Goal: Transaction & Acquisition: Purchase product/service

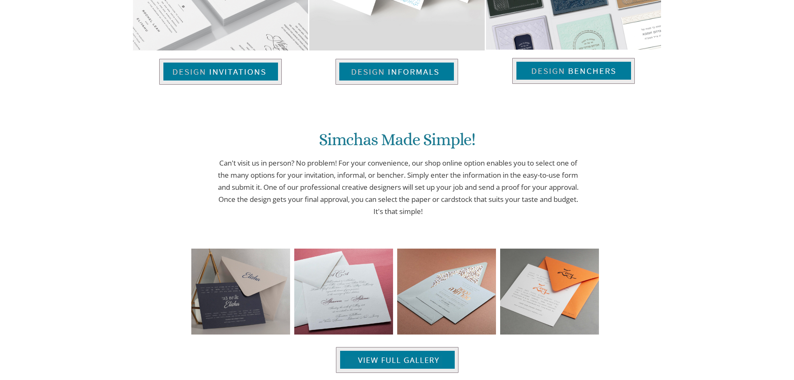
scroll to position [584, 0]
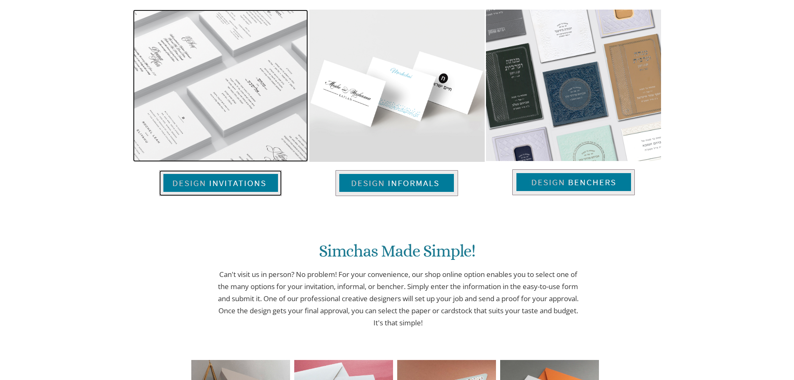
click at [247, 183] on img at bounding box center [220, 183] width 123 height 26
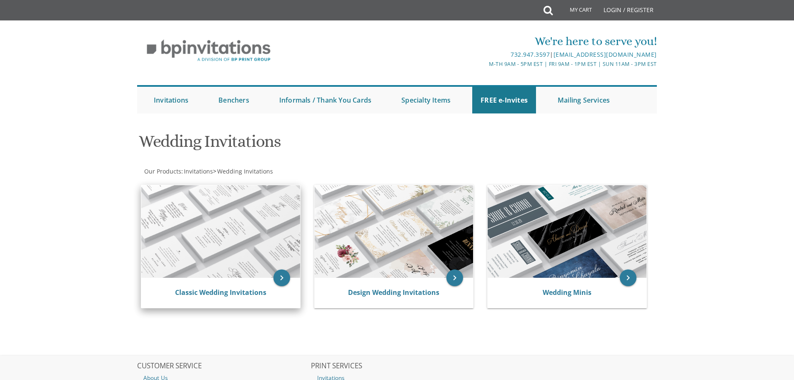
click at [219, 242] on img at bounding box center [220, 231] width 159 height 93
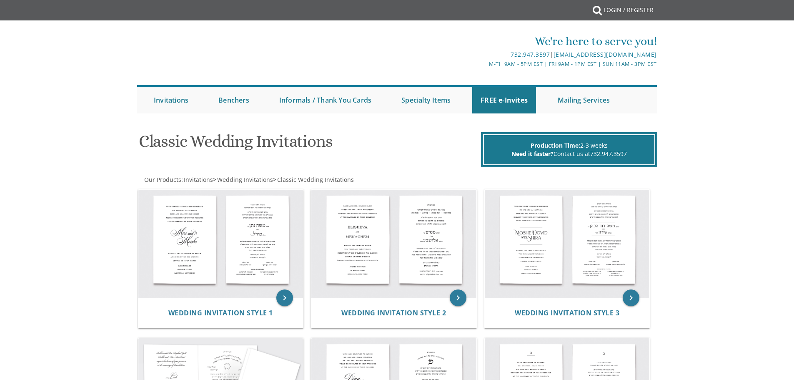
click at [278, 273] on img at bounding box center [220, 244] width 165 height 108
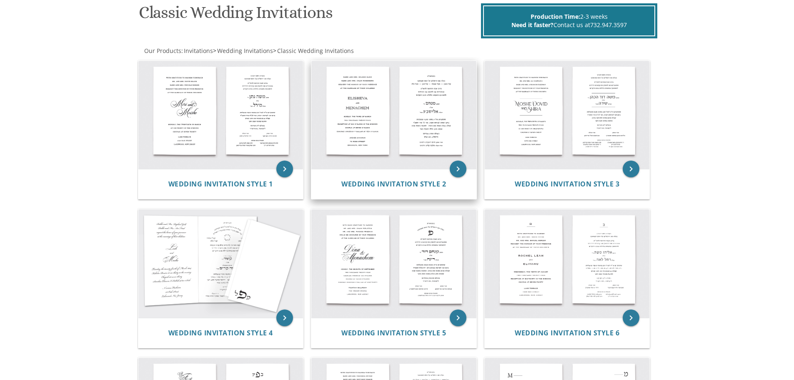
scroll to position [167, 0]
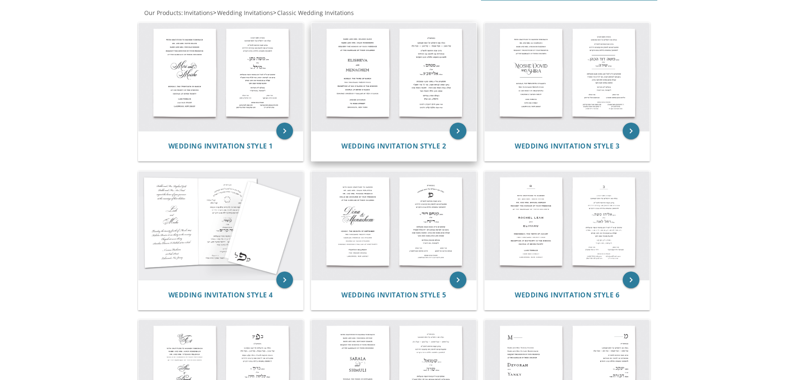
click at [375, 81] on img at bounding box center [393, 77] width 165 height 108
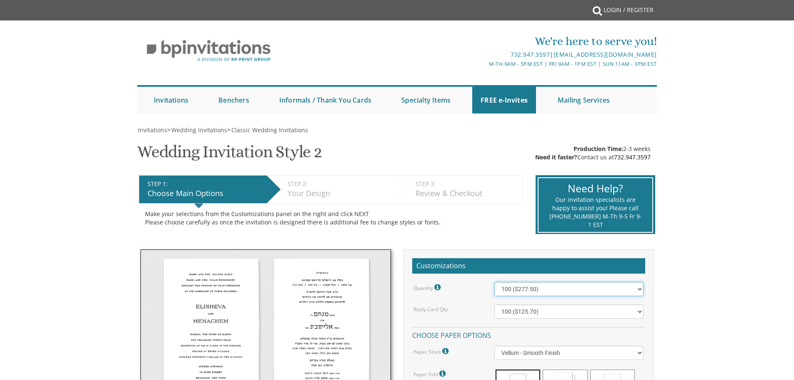
click at [541, 288] on select "100 ($277.50) 200 ($330.45) 300 ($380.65) 400 ($432.70) 500 ($482.10) 600 ($534…" at bounding box center [568, 289] width 149 height 14
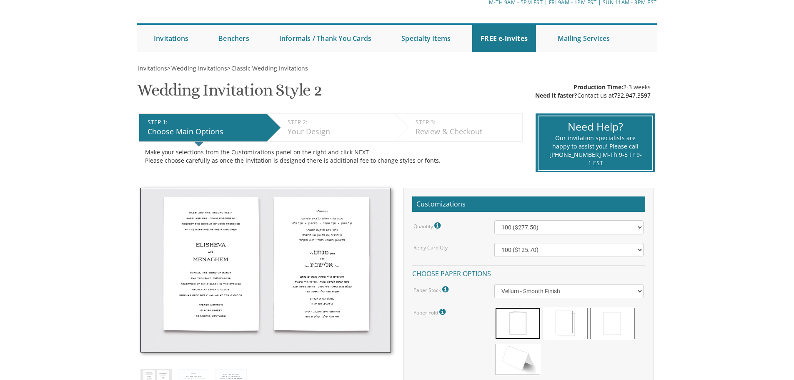
scroll to position [83, 0]
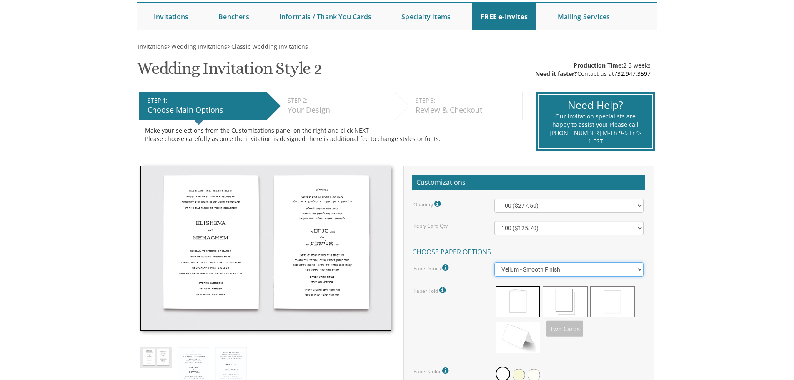
click at [557, 274] on select "Vellum - Smooth Finish Linen - Subtle Embossed Crosshatch Texture Silk - Soft, …" at bounding box center [568, 269] width 149 height 14
click at [494, 262] on select "Vellum - Smooth Finish Linen - Subtle Embossed Crosshatch Texture Silk - Soft, …" at bounding box center [568, 269] width 149 height 14
click at [553, 268] on select "Vellum - Smooth Finish Linen - Subtle Embossed Crosshatch Texture Silk - Soft, …" at bounding box center [568, 269] width 149 height 14
click at [494, 262] on select "Vellum - Smooth Finish Linen - Subtle Embossed Crosshatch Texture Silk - Soft, …" at bounding box center [568, 269] width 149 height 14
click at [542, 270] on select "Vellum - Smooth Finish Linen - Subtle Embossed Crosshatch Texture Silk - Soft, …" at bounding box center [568, 269] width 149 height 14
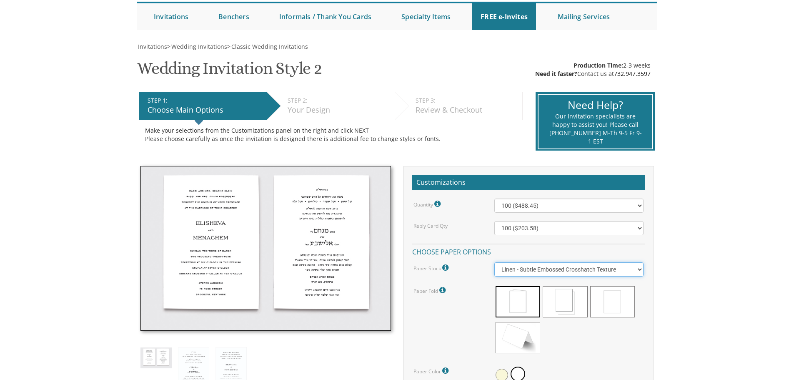
click at [494, 262] on select "Vellum - Smooth Finish Linen - Subtle Embossed Crosshatch Texture Silk - Soft, …" at bounding box center [568, 269] width 149 height 14
click at [542, 266] on select "Vellum - Smooth Finish Linen - Subtle Embossed Crosshatch Texture Silk - Soft, …" at bounding box center [568, 269] width 149 height 14
click at [494, 262] on select "Vellum - Smooth Finish Linen - Subtle Embossed Crosshatch Texture Silk - Soft, …" at bounding box center [568, 269] width 149 height 14
click at [541, 271] on select "Vellum - Smooth Finish Linen - Subtle Embossed Crosshatch Texture Silk - Soft, …" at bounding box center [568, 269] width 149 height 14
select select "Silk"
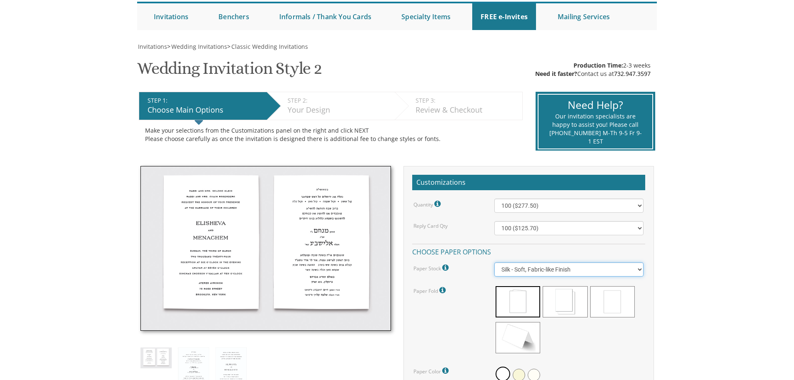
click at [494, 262] on select "Vellum - Smooth Finish Linen - Subtle Embossed Crosshatch Texture Silk - Soft, …" at bounding box center [568, 269] width 149 height 14
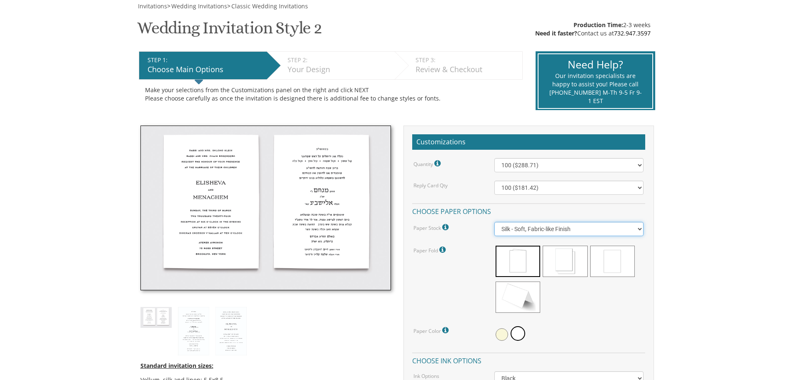
scroll to position [208, 0]
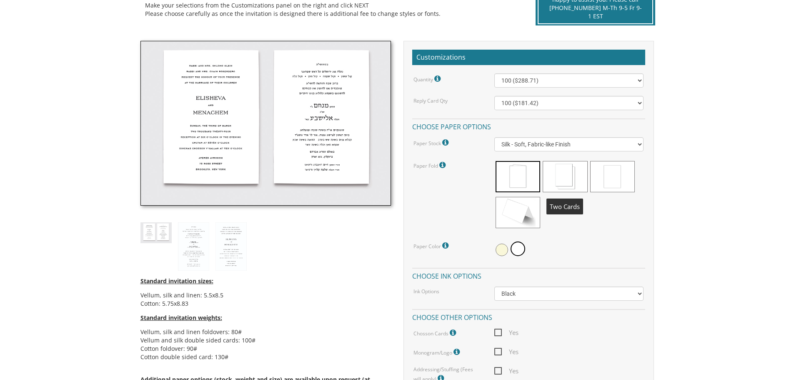
click at [576, 183] on span at bounding box center [565, 176] width 45 height 31
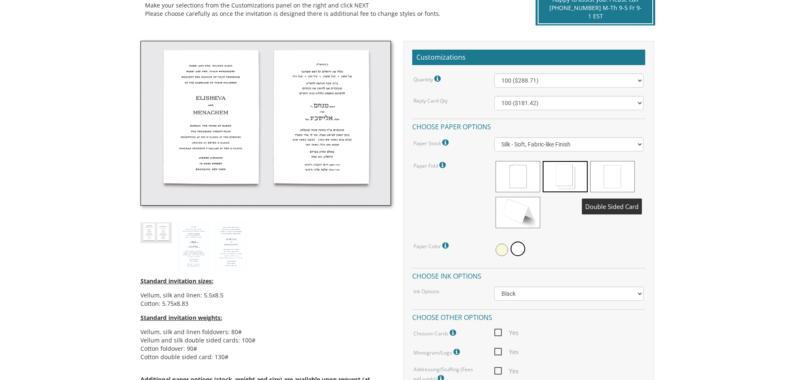
click at [603, 178] on span at bounding box center [612, 176] width 45 height 31
click at [554, 174] on span at bounding box center [565, 176] width 45 height 31
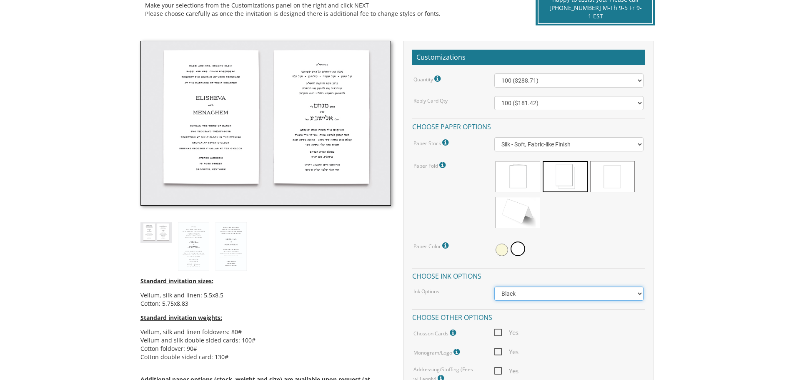
click at [558, 293] on select "Black Colored Ink ($65.00) Black + One Color ($211.00) Two Colors ($265.00)" at bounding box center [568, 293] width 149 height 14
select select "Black + One Color"
click at [494, 286] on select "Black Colored Ink ($65.00) Black + One Color ($211.00) Two Colors ($265.00)" at bounding box center [568, 293] width 149 height 14
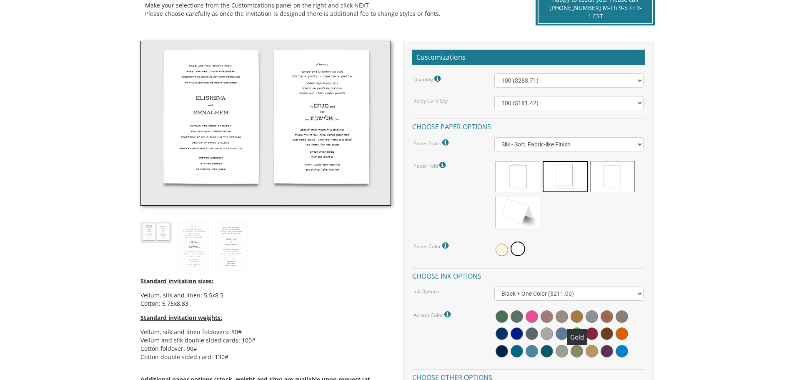
click at [576, 313] on span at bounding box center [577, 316] width 13 height 13
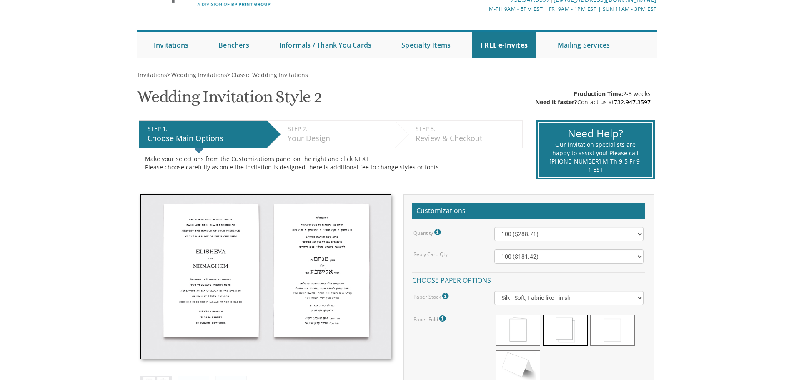
scroll to position [42, 0]
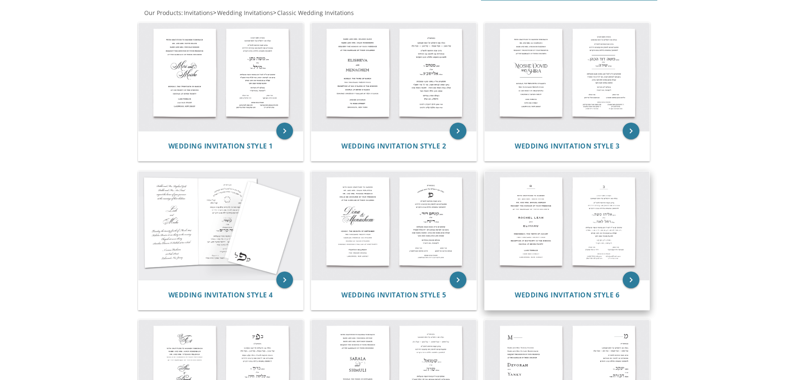
click at [548, 212] on img at bounding box center [567, 225] width 165 height 108
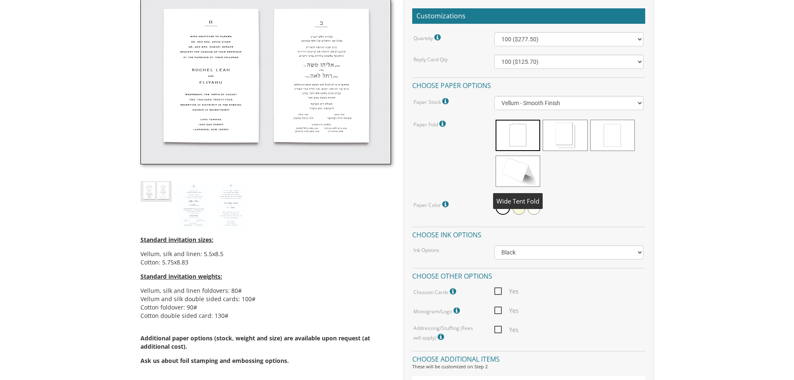
scroll to position [250, 0]
click at [497, 291] on span "Yes" at bounding box center [506, 291] width 24 height 10
click at [497, 291] on input "Yes" at bounding box center [496, 289] width 5 height 5
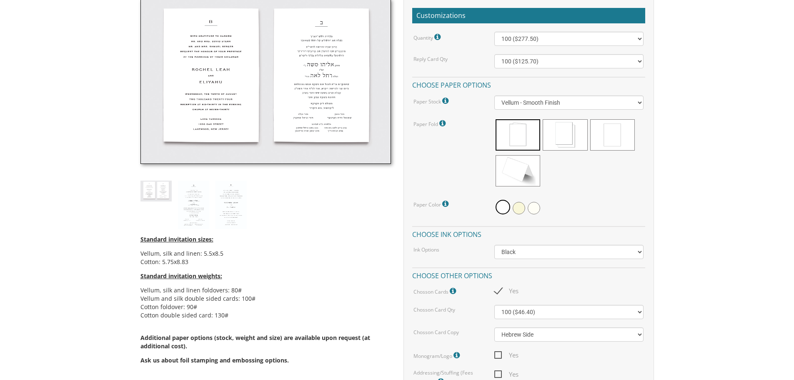
click at [499, 290] on span "Yes" at bounding box center [506, 291] width 24 height 10
click at [499, 290] on input "Yes" at bounding box center [496, 289] width 5 height 5
checkbox input "false"
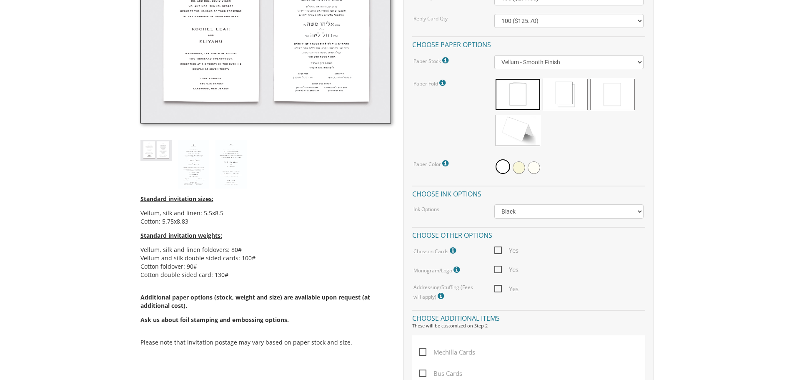
scroll to position [292, 0]
click at [452, 250] on icon at bounding box center [454, 249] width 8 height 8
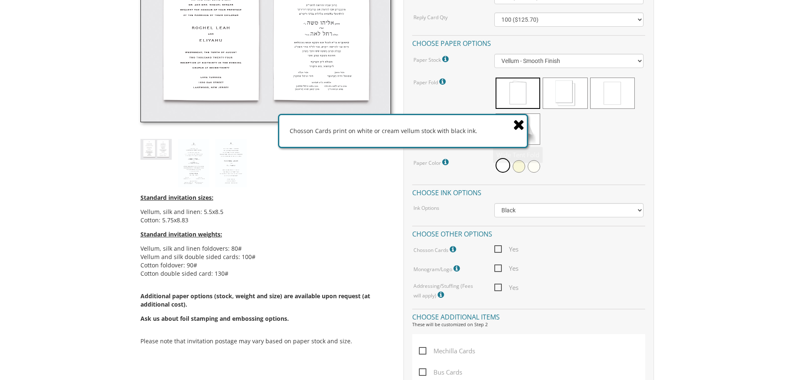
click at [517, 122] on icon at bounding box center [519, 124] width 12 height 15
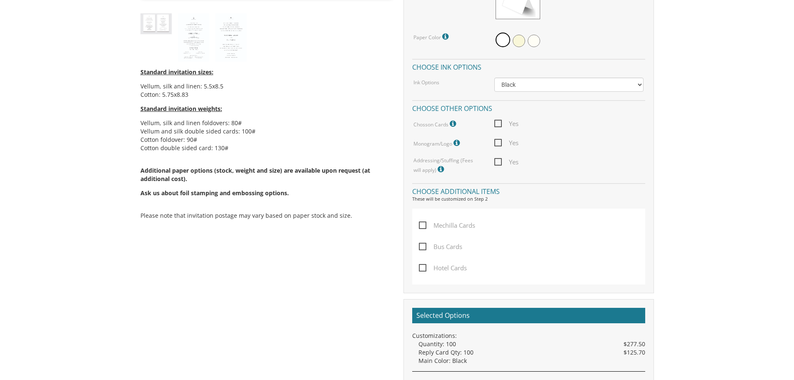
scroll to position [417, 0]
click at [438, 170] on icon at bounding box center [442, 170] width 8 height 8
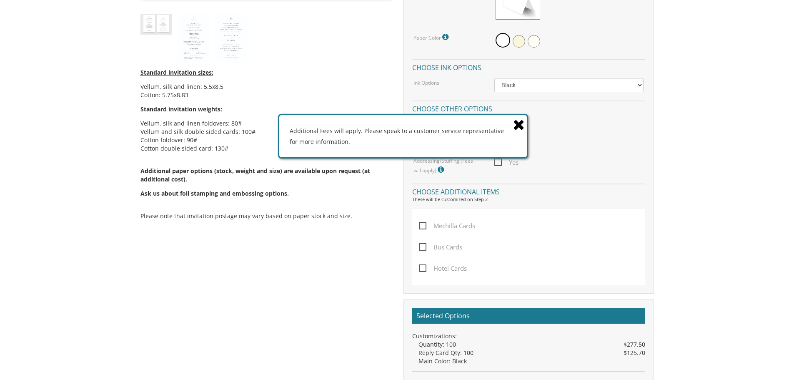
click at [518, 124] on icon at bounding box center [519, 124] width 12 height 15
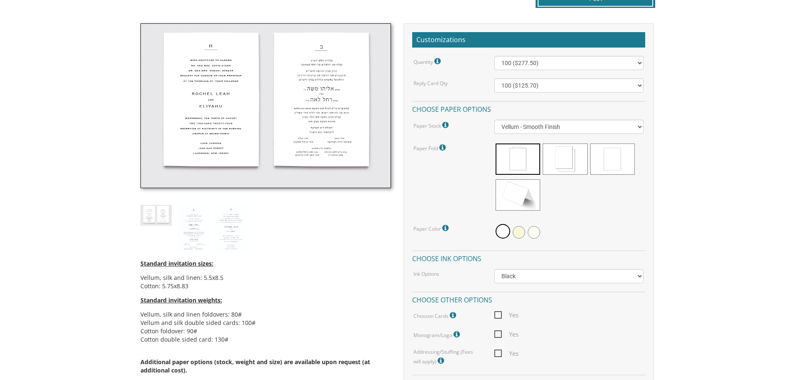
scroll to position [208, 0]
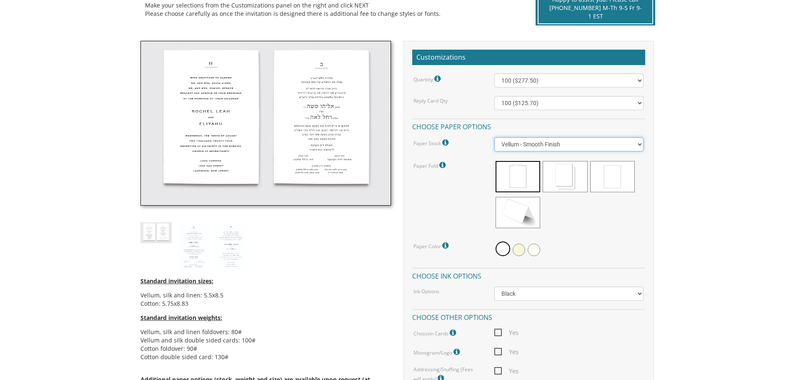
click at [579, 146] on select "Vellum - Smooth Finish Linen - Subtle Embossed Crosshatch Texture Silk - Soft, …" at bounding box center [568, 144] width 149 height 14
select select "Linen"
click at [494, 137] on select "Vellum - Smooth Finish Linen - Subtle Embossed Crosshatch Texture Silk - Soft, …" at bounding box center [568, 144] width 149 height 14
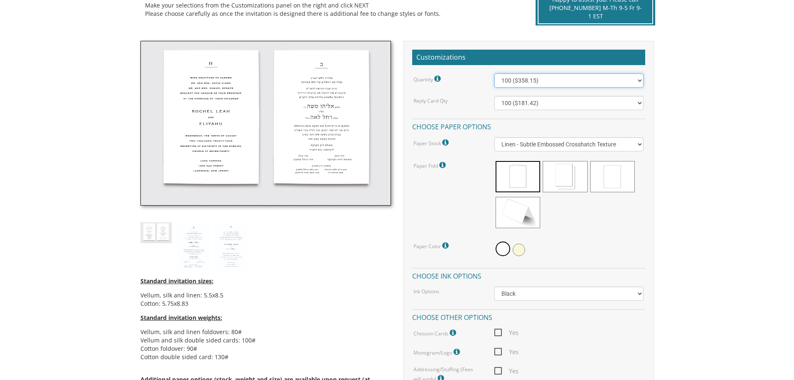
click at [529, 80] on select "100 ($358.15) 200 ($372.55) 300 ($547.25) 400 ($561.65) 500 ($736.40) 600 ($750…" at bounding box center [568, 80] width 149 height 14
select select "300"
click at [494, 73] on select "100 ($358.15) 200 ($372.55) 300 ($547.25) 400 ($561.65) 500 ($736.40) 600 ($750…" at bounding box center [568, 80] width 149 height 14
click at [574, 105] on select "100 ($181.42) 200 ($185.92) 300 ($193.42) 400 ($196.42) 500 ($254.30) 600 ($258…" at bounding box center [568, 103] width 149 height 14
select select "200"
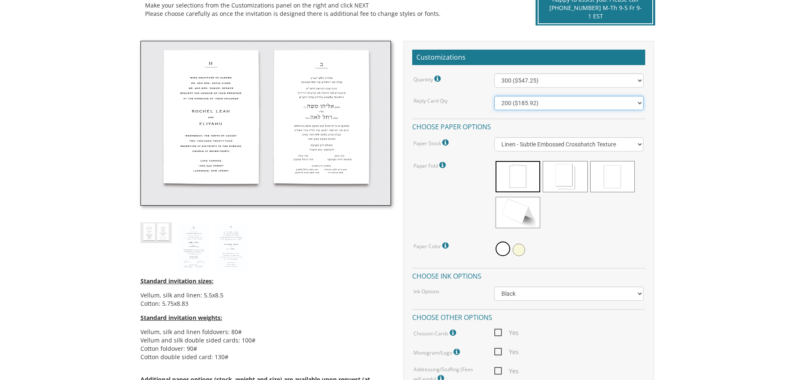
click at [494, 96] on select "100 ($181.42) 200 ($185.92) 300 ($193.42) 400 ($196.42) 500 ($254.30) 600 ($258…" at bounding box center [568, 103] width 149 height 14
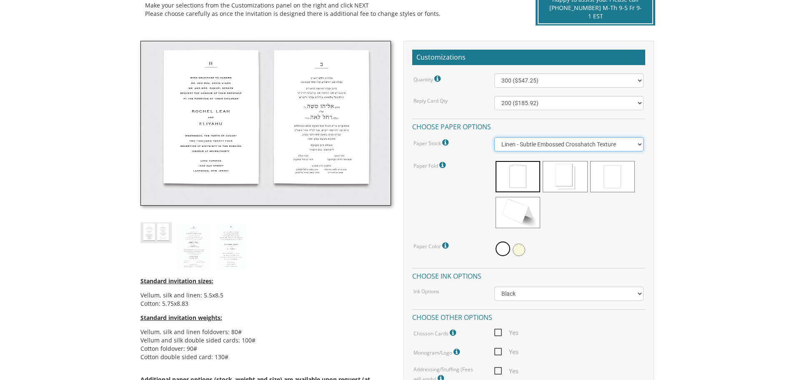
click at [573, 141] on select "Vellum - Smooth Finish Linen - Subtle Embossed Crosshatch Texture Silk - Soft, …" at bounding box center [568, 144] width 149 height 14
select select "Vellum"
click at [494, 137] on select "Vellum - Smooth Finish Linen - Subtle Embossed Crosshatch Texture Silk - Soft, …" at bounding box center [568, 144] width 149 height 14
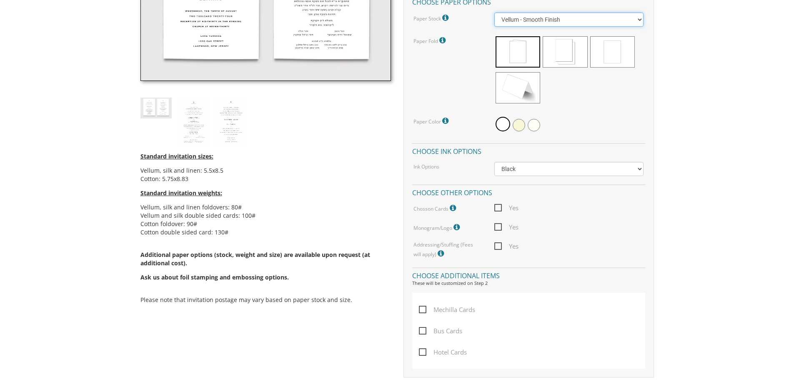
scroll to position [333, 0]
click at [501, 206] on span "Yes" at bounding box center [506, 207] width 24 height 10
click at [500, 206] on input "Yes" at bounding box center [496, 206] width 5 height 5
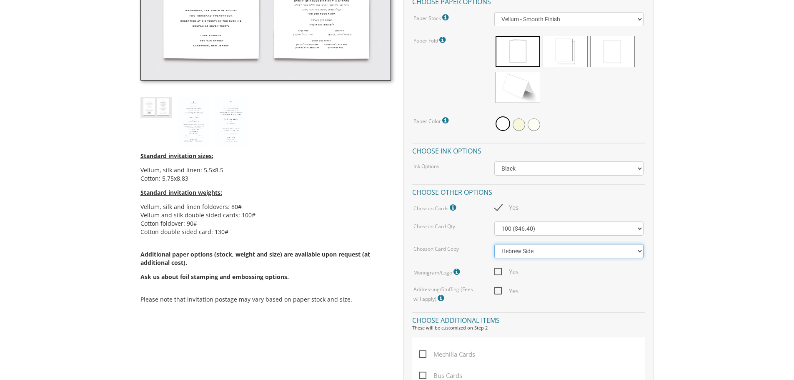
click at [539, 253] on select "Hebrew Side English Side" at bounding box center [568, 251] width 149 height 14
click at [539, 252] on select "Hebrew Side English Side" at bounding box center [568, 251] width 149 height 14
click at [496, 204] on span "Yes" at bounding box center [506, 207] width 24 height 10
click at [496, 204] on input "Yes" at bounding box center [496, 206] width 5 height 5
checkbox input "false"
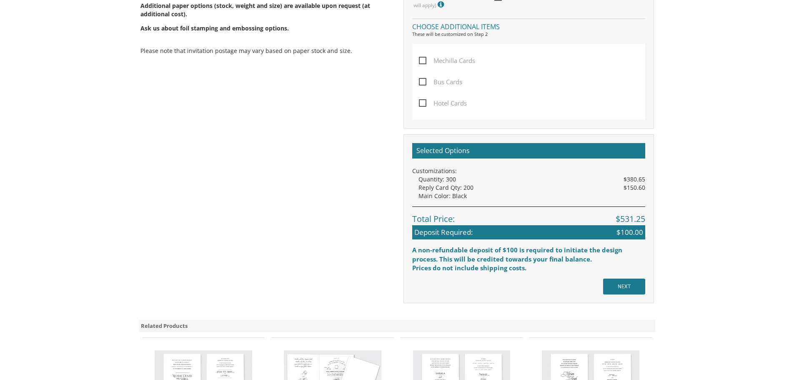
scroll to position [584, 0]
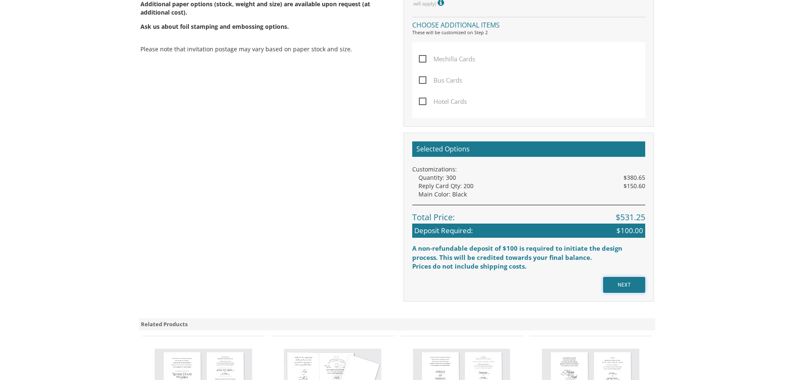
click at [627, 284] on input "NEXT" at bounding box center [624, 285] width 42 height 16
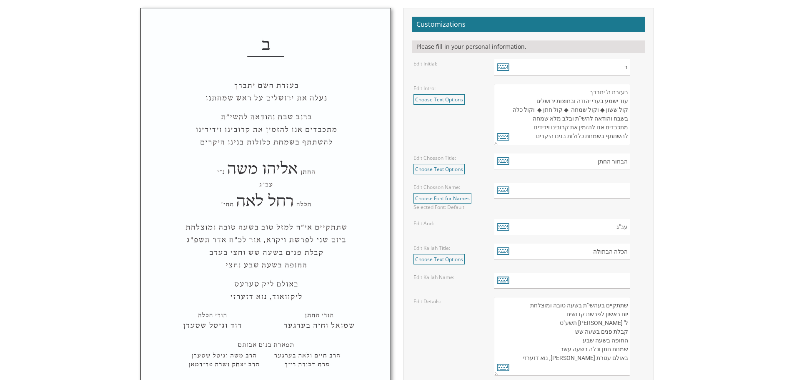
scroll to position [250, 0]
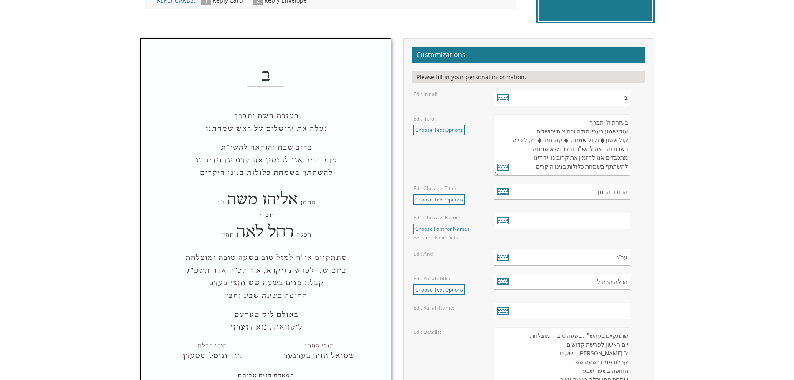
click at [627, 100] on input "ב" at bounding box center [561, 98] width 135 height 16
click at [508, 96] on icon at bounding box center [503, 97] width 13 height 12
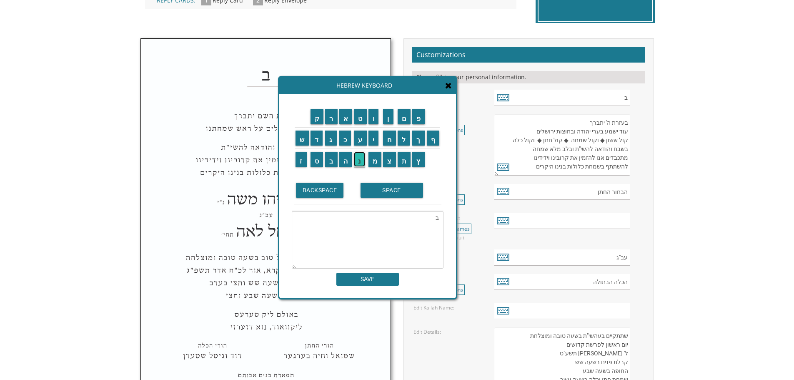
click at [360, 161] on input "נ" at bounding box center [359, 159] width 11 height 15
type textarea "בנ"
click at [369, 278] on input "SAVE" at bounding box center [367, 279] width 63 height 13
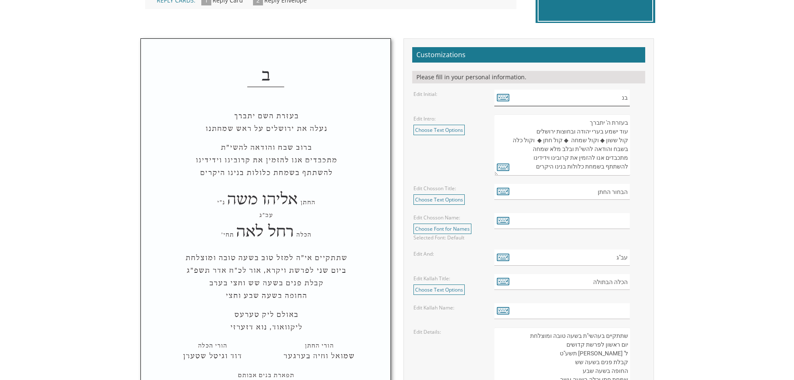
type input "ב"
click at [500, 99] on icon at bounding box center [503, 97] width 13 height 12
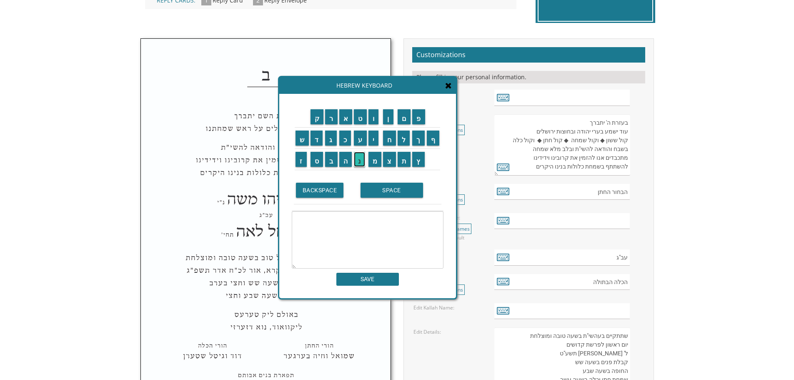
click at [361, 160] on input "נ" at bounding box center [359, 159] width 11 height 15
type textarea "נ"
click at [373, 281] on input "SAVE" at bounding box center [367, 279] width 63 height 13
type input "נ"
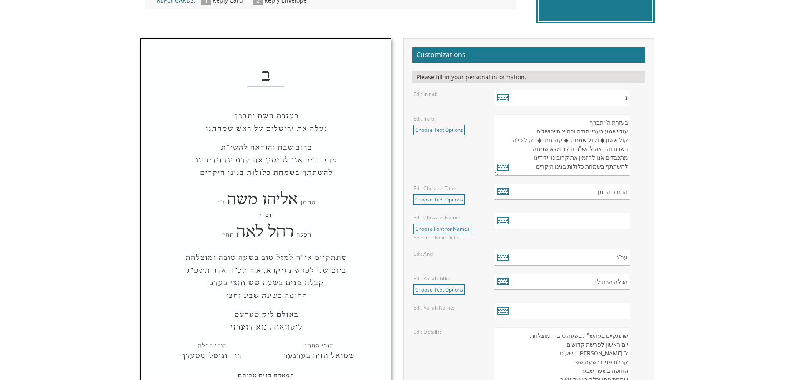
click at [544, 220] on input "text" at bounding box center [561, 221] width 135 height 16
click at [503, 223] on icon at bounding box center [503, 220] width 13 height 12
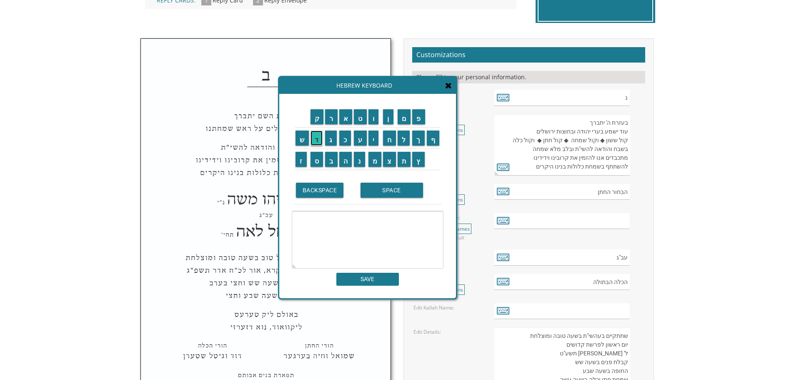
click at [316, 137] on input "ד" at bounding box center [317, 137] width 13 height 15
click at [377, 118] on input "ו" at bounding box center [373, 116] width 10 height 15
click at [318, 137] on input "ד" at bounding box center [317, 137] width 13 height 15
type textarea "[PERSON_NAME]"
click at [378, 279] on input "SAVE" at bounding box center [367, 279] width 63 height 13
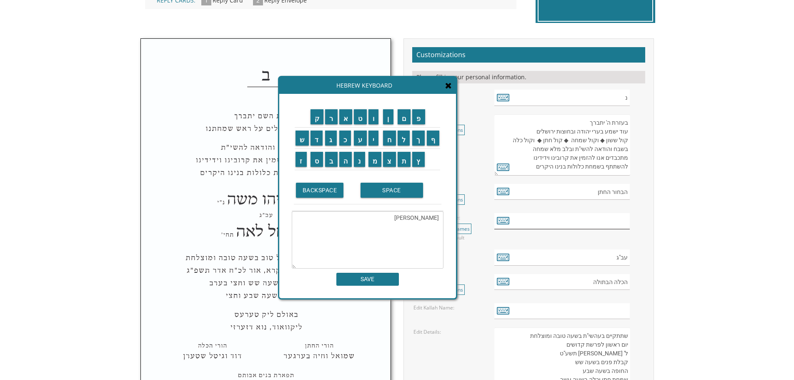
type input "[PERSON_NAME]"
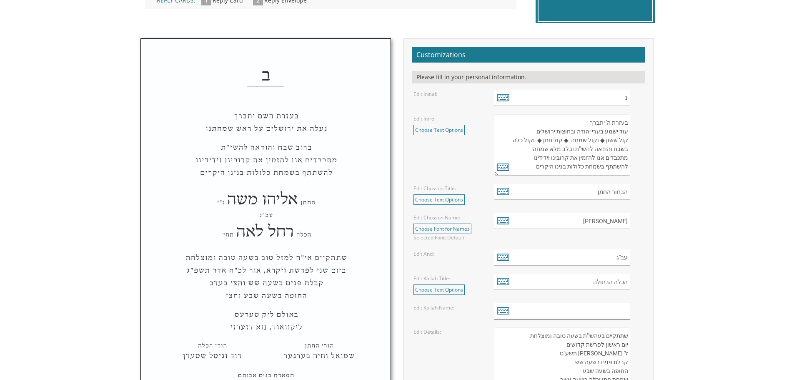
click at [585, 304] on input "text" at bounding box center [561, 311] width 135 height 16
click at [501, 308] on icon at bounding box center [503, 310] width 13 height 12
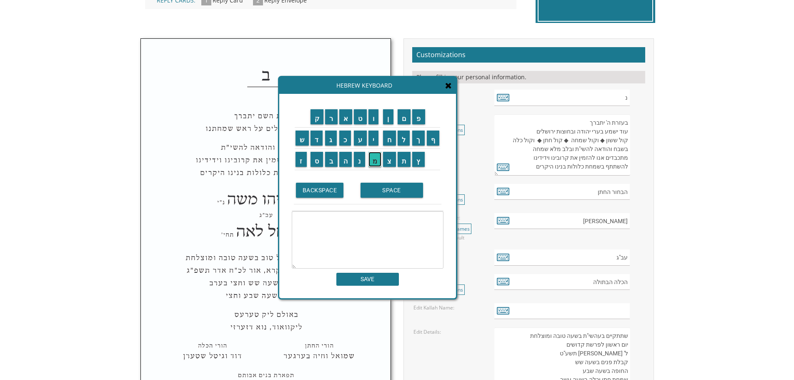
click at [375, 163] on input "מ" at bounding box center [374, 159] width 13 height 15
click at [374, 141] on input "י" at bounding box center [373, 137] width 10 height 15
click at [329, 118] on input "ר" at bounding box center [331, 116] width 13 height 15
click at [405, 136] on input "ל" at bounding box center [404, 137] width 13 height 15
click at [389, 188] on input "SPACE" at bounding box center [392, 190] width 63 height 15
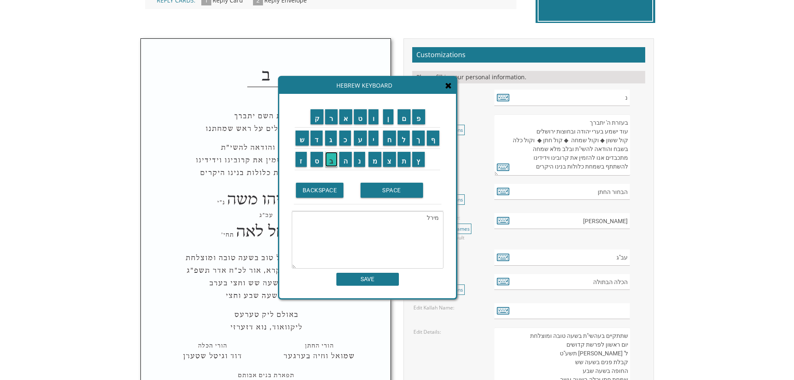
click at [331, 160] on input "ב" at bounding box center [331, 159] width 13 height 15
click at [330, 117] on input "ר" at bounding box center [331, 116] width 13 height 15
click at [348, 143] on input "כ" at bounding box center [345, 137] width 12 height 15
click at [345, 159] on input "ה" at bounding box center [345, 159] width 13 height 15
type textarea "מירל ברכה"
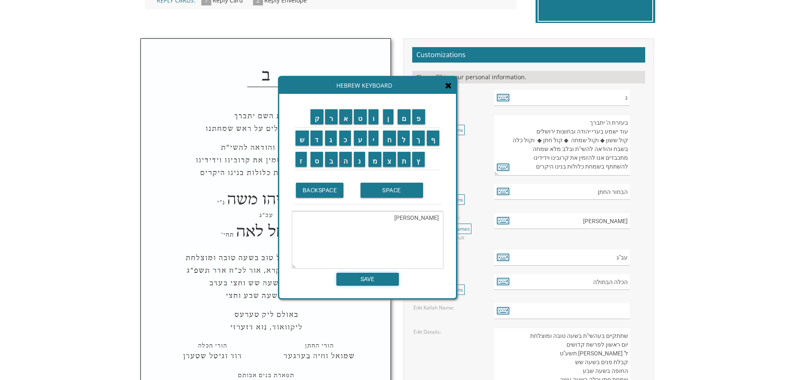
click at [381, 281] on input "SAVE" at bounding box center [367, 279] width 63 height 13
type input "מירל ברכה"
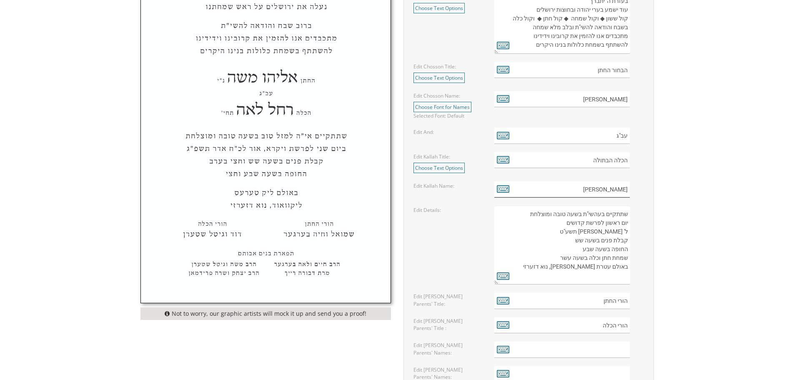
scroll to position [375, 0]
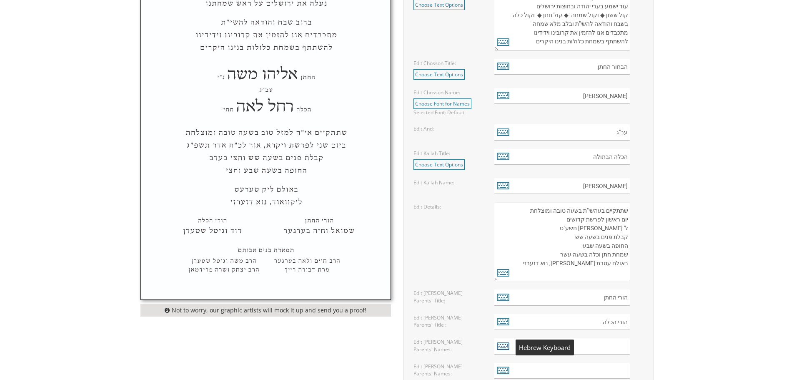
click at [503, 346] on icon at bounding box center [503, 346] width 13 height 12
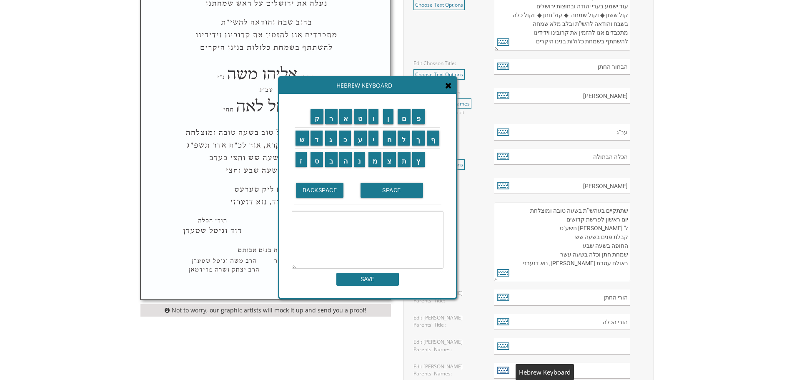
click at [503, 368] on icon at bounding box center [503, 370] width 13 height 12
click at [529, 367] on input "text" at bounding box center [561, 371] width 135 height 16
click at [501, 366] on icon at bounding box center [503, 370] width 13 height 12
click at [374, 162] on input "מ" at bounding box center [374, 159] width 13 height 15
click at [405, 158] on input "ת" at bounding box center [404, 159] width 13 height 15
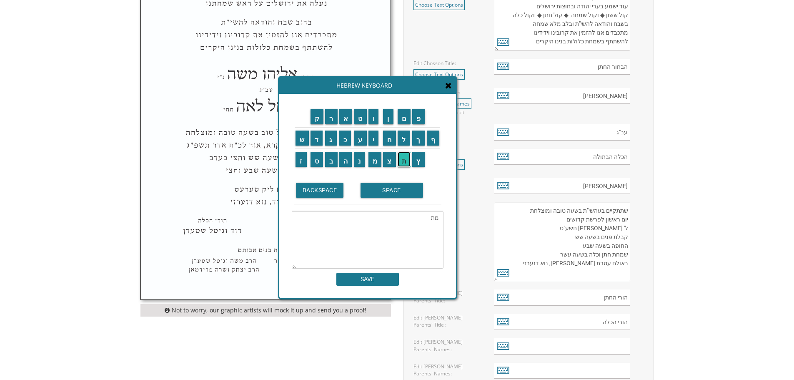
click at [405, 158] on input "ת" at bounding box center [404, 159] width 13 height 15
click at [377, 140] on input "י" at bounding box center [373, 137] width 10 height 15
click at [341, 160] on input "ה" at bounding box center [345, 159] width 13 height 15
click at [378, 118] on input "ו" at bounding box center [373, 116] width 10 height 15
click at [388, 187] on input "SPACE" at bounding box center [392, 190] width 63 height 15
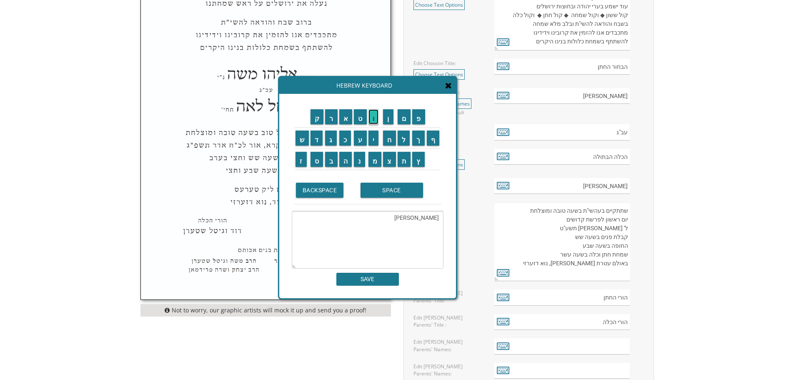
click at [373, 120] on input "ו" at bounding box center [373, 116] width 10 height 15
click at [388, 138] on input "ח" at bounding box center [389, 137] width 13 height 15
click at [373, 137] on input "י" at bounding box center [373, 137] width 10 height 15
click at [346, 156] on input "ה" at bounding box center [345, 159] width 13 height 15
type textarea "מתתיהו וחיה"
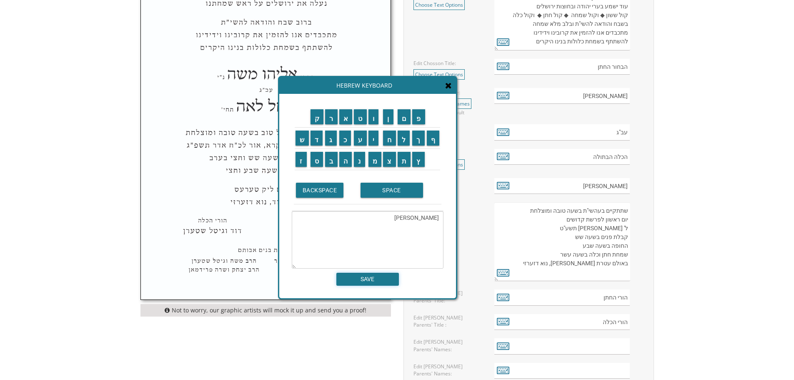
click at [383, 281] on input "SAVE" at bounding box center [367, 279] width 63 height 13
type input "מתתיהו וחיה"
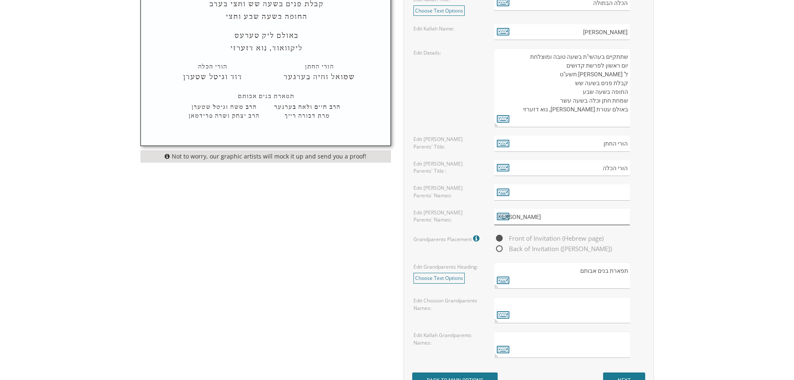
scroll to position [542, 0]
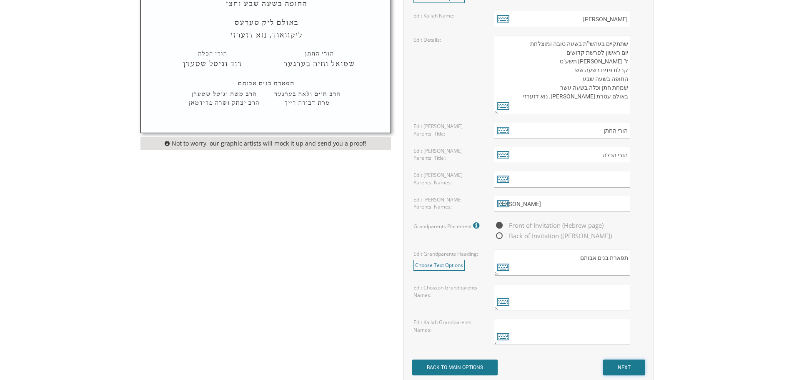
click at [616, 361] on input "NEXT" at bounding box center [624, 367] width 42 height 16
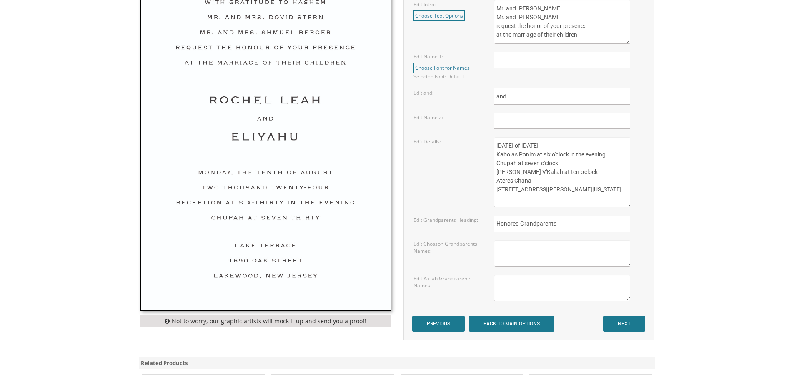
scroll to position [375, 0]
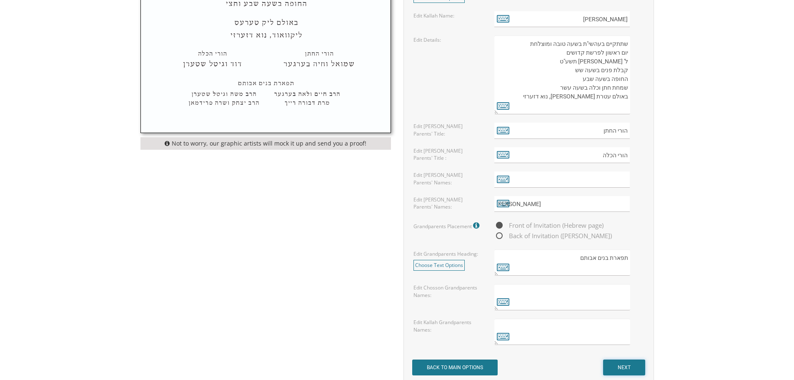
click at [632, 366] on input "NEXT" at bounding box center [624, 367] width 42 height 16
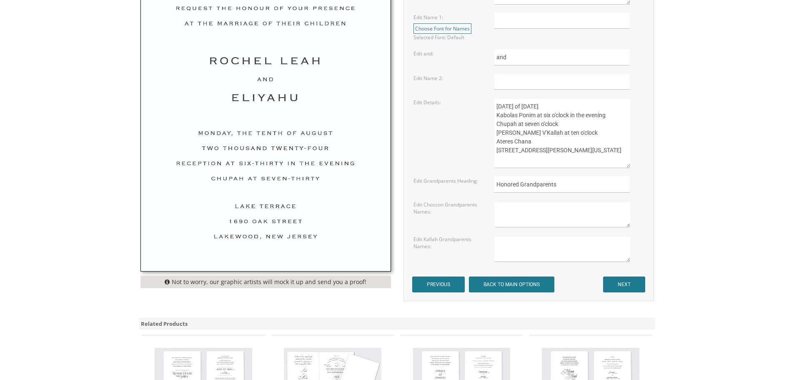
scroll to position [417, 0]
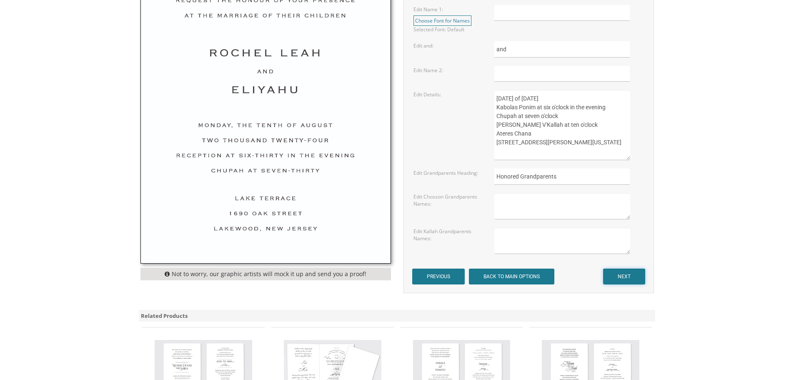
click at [618, 280] on input "NEXT" at bounding box center [624, 276] width 42 height 16
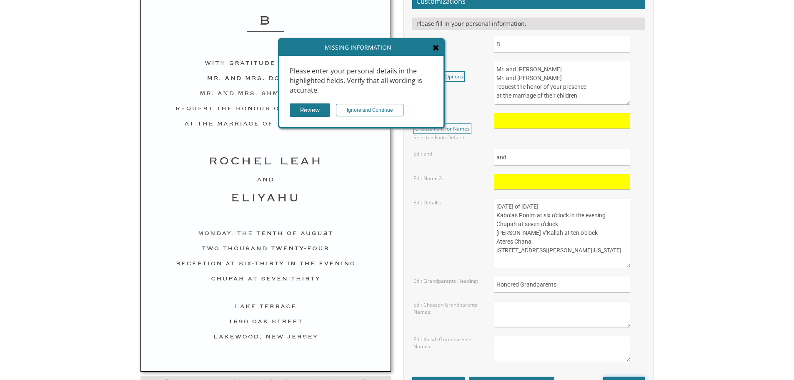
scroll to position [292, 0]
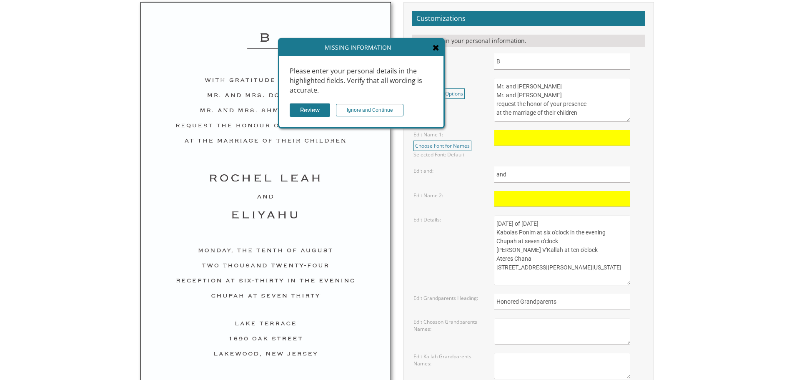
click at [510, 55] on input "B" at bounding box center [561, 61] width 135 height 16
type input "k"
type input "K"
click at [510, 133] on input "text" at bounding box center [561, 138] width 135 height 16
type input "D"
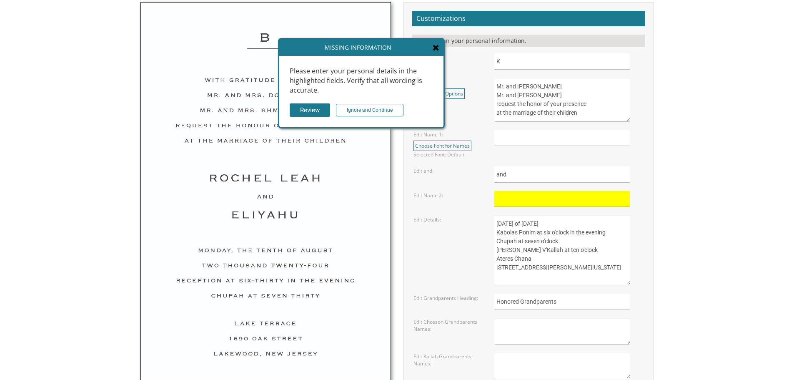
click at [432, 47] on div "Missing Information" at bounding box center [361, 47] width 164 height 17
click at [435, 47] on icon at bounding box center [436, 47] width 7 height 8
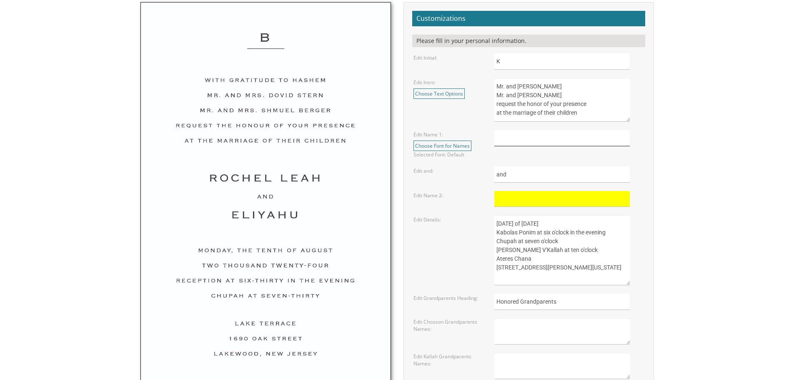
click at [532, 139] on input "text" at bounding box center [561, 138] width 135 height 16
type input "Bracha"
type input "[PERSON_NAME]"
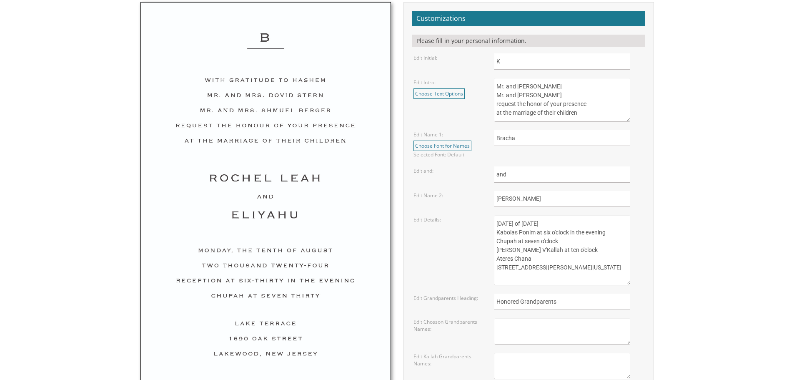
click at [584, 220] on textarea "[DATE] of [DATE] Kabolas Ponim at six o'clock in the evening Chupah at seven o'…" at bounding box center [561, 250] width 135 height 70
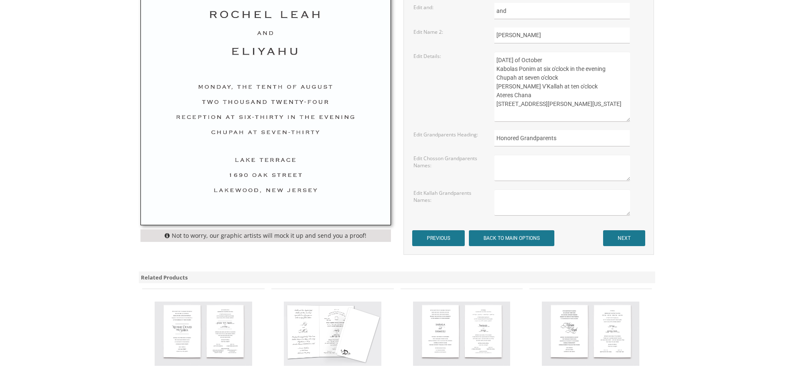
scroll to position [458, 0]
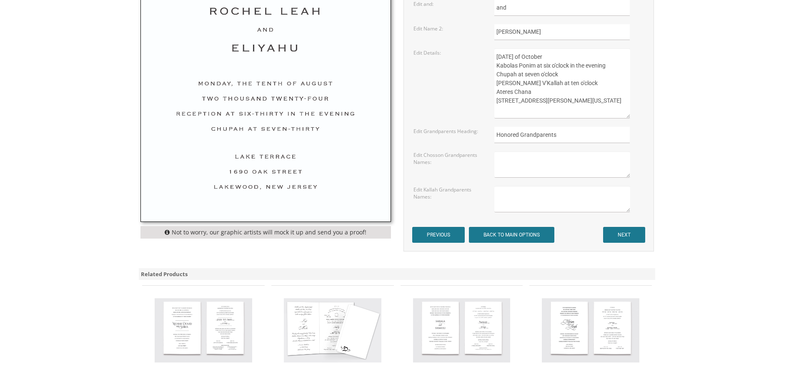
type textarea "[DATE] of October Kabolas Ponim at six o'clock in the evening Chupah at seven o…"
click at [633, 235] on input "NEXT" at bounding box center [624, 235] width 42 height 16
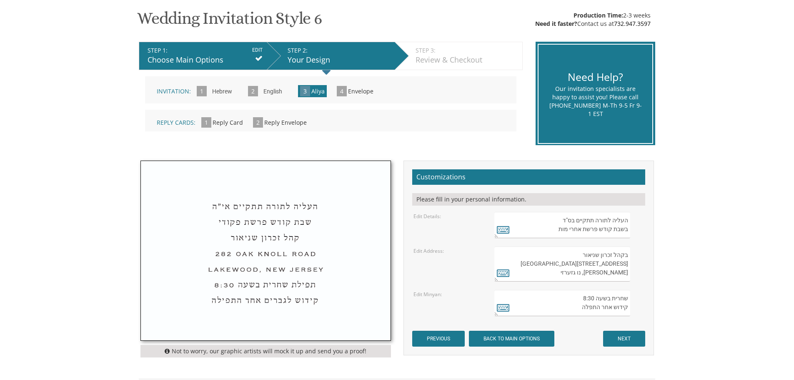
scroll to position [167, 0]
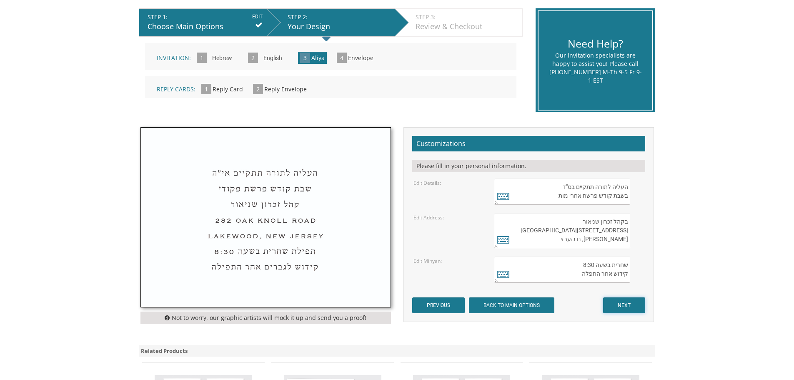
click at [613, 306] on input "NEXT" at bounding box center [624, 305] width 42 height 16
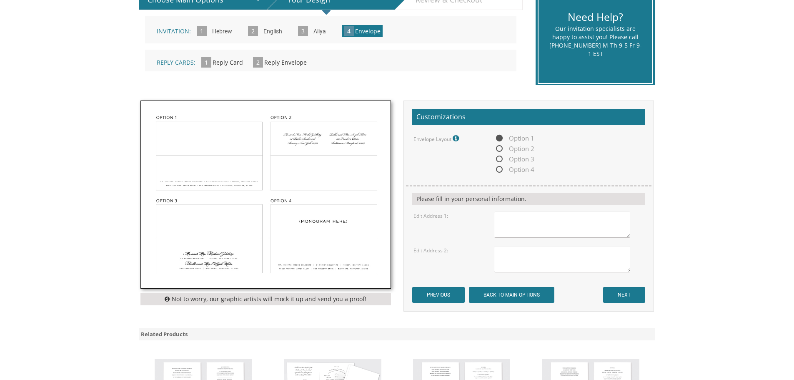
scroll to position [208, 0]
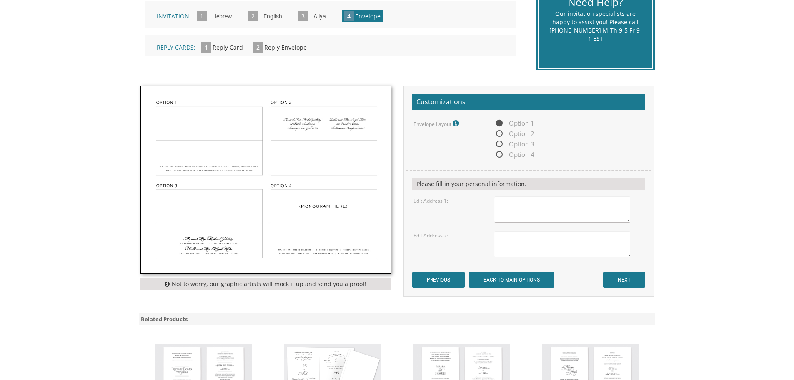
click at [336, 238] on img at bounding box center [266, 179] width 250 height 187
click at [633, 278] on input "NEXT" at bounding box center [624, 280] width 42 height 16
